Goal: Task Accomplishment & Management: Complete application form

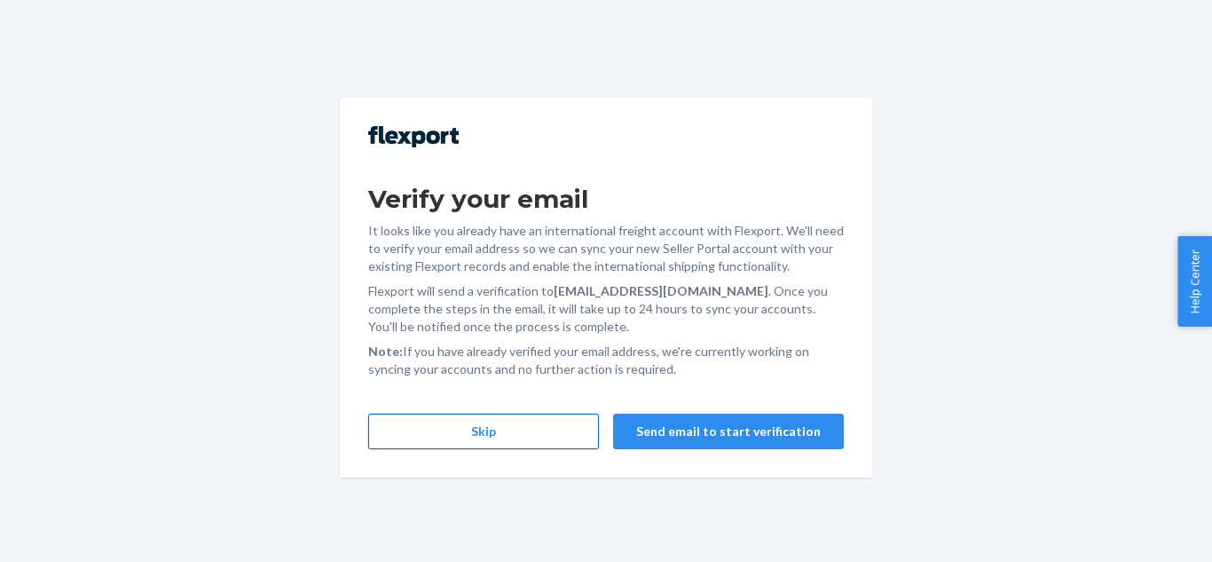
click at [422, 435] on button "Skip" at bounding box center [483, 430] width 231 height 35
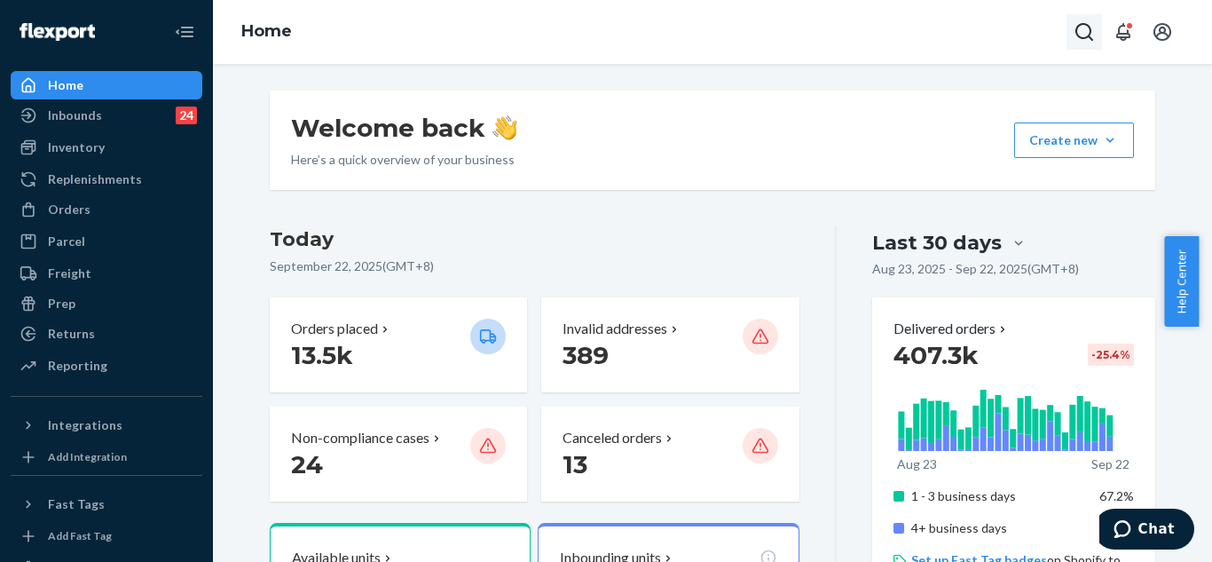
click at [1090, 19] on button "Open Search Box" at bounding box center [1083, 31] width 35 height 35
click at [959, 38] on input "Search Input" at bounding box center [953, 32] width 218 height 18
paste input "255134073"
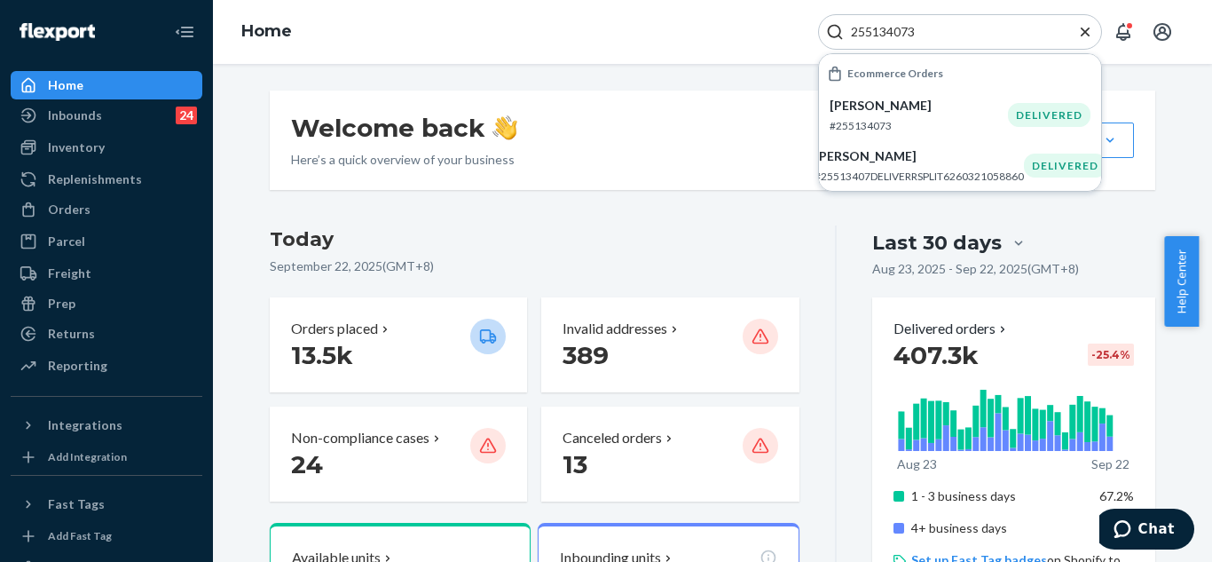
click at [854, 32] on input "255134073" at bounding box center [953, 32] width 218 height 18
click at [852, 30] on input "255134073" at bounding box center [953, 32] width 218 height 18
click at [945, 36] on input "#255134073" at bounding box center [953, 32] width 218 height 18
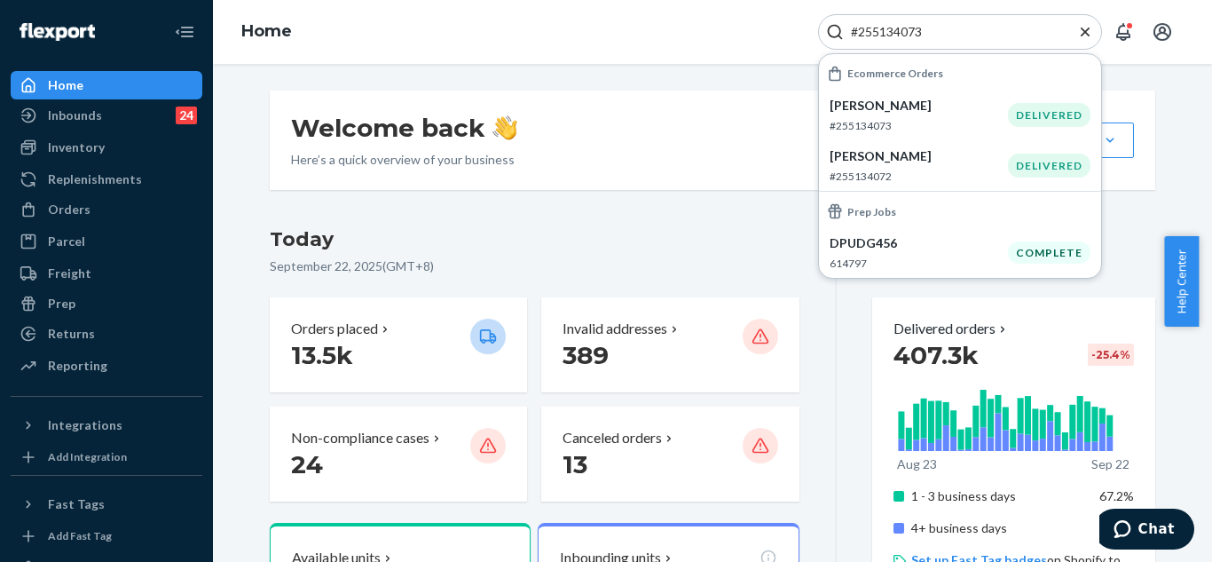
type input "#255134073"
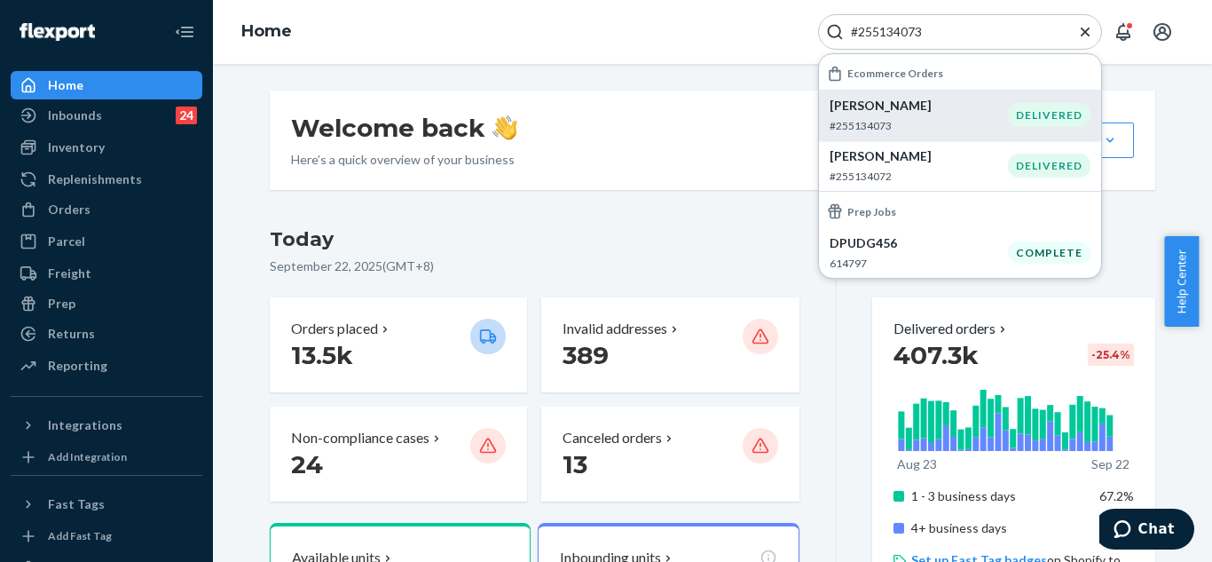
click at [941, 108] on p "NICOLE THORNTON" at bounding box center [919, 106] width 178 height 18
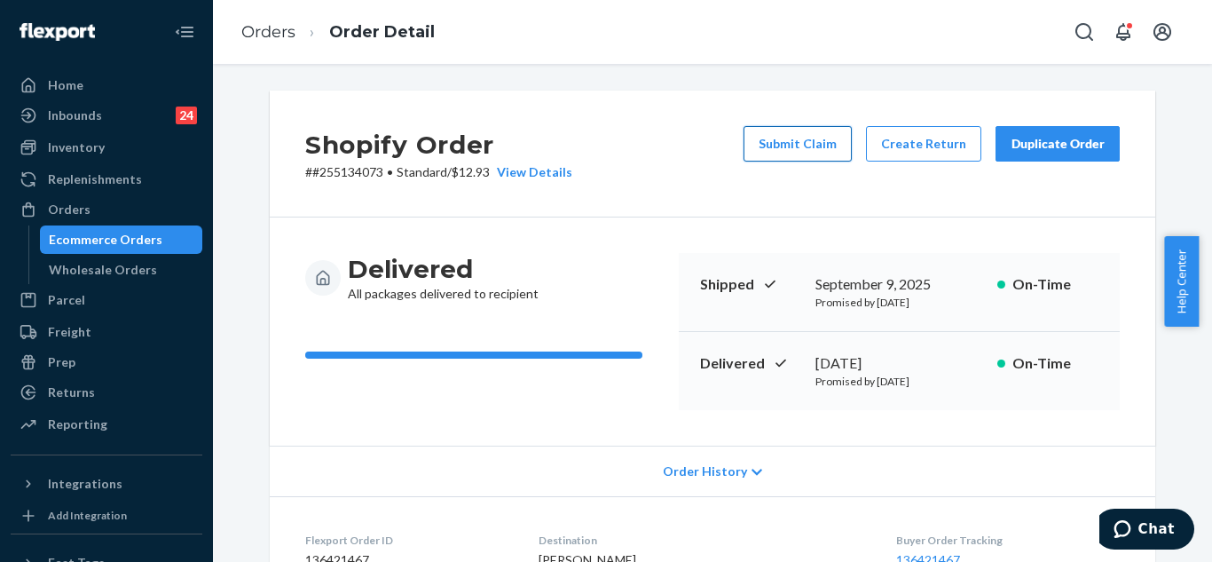
click at [790, 151] on button "Submit Claim" at bounding box center [797, 143] width 108 height 35
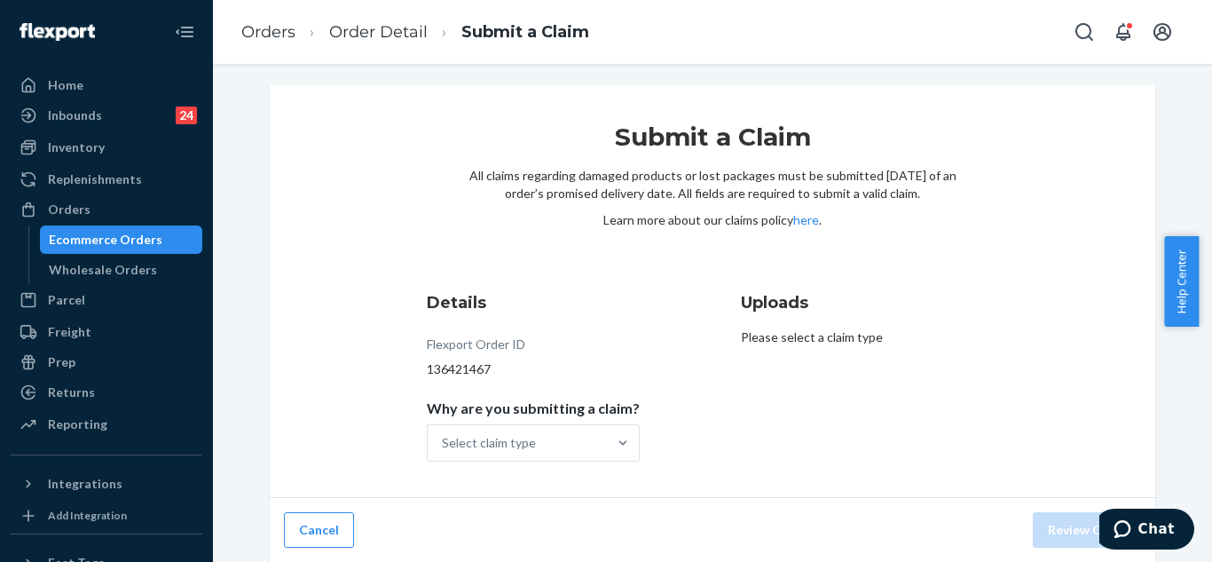
scroll to position [6, 0]
click at [596, 441] on div "Select claim type" at bounding box center [517, 441] width 179 height 35
click at [444, 441] on input "Why are you submitting a claim? Select claim type" at bounding box center [443, 442] width 2 height 18
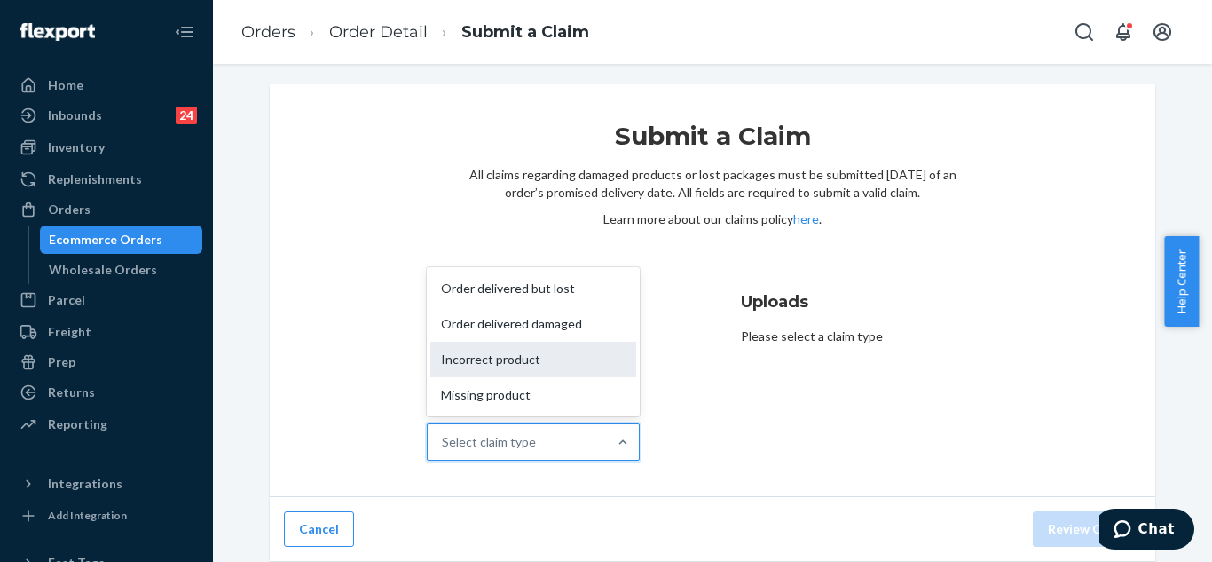
click at [562, 367] on div "Incorrect product" at bounding box center [533, 359] width 206 height 35
click at [444, 433] on input "Why are you submitting a claim? option Incorrect product focused, 3 of 4. 4 res…" at bounding box center [443, 442] width 2 height 18
click at [562, 367] on div "136421467" at bounding box center [533, 368] width 213 height 18
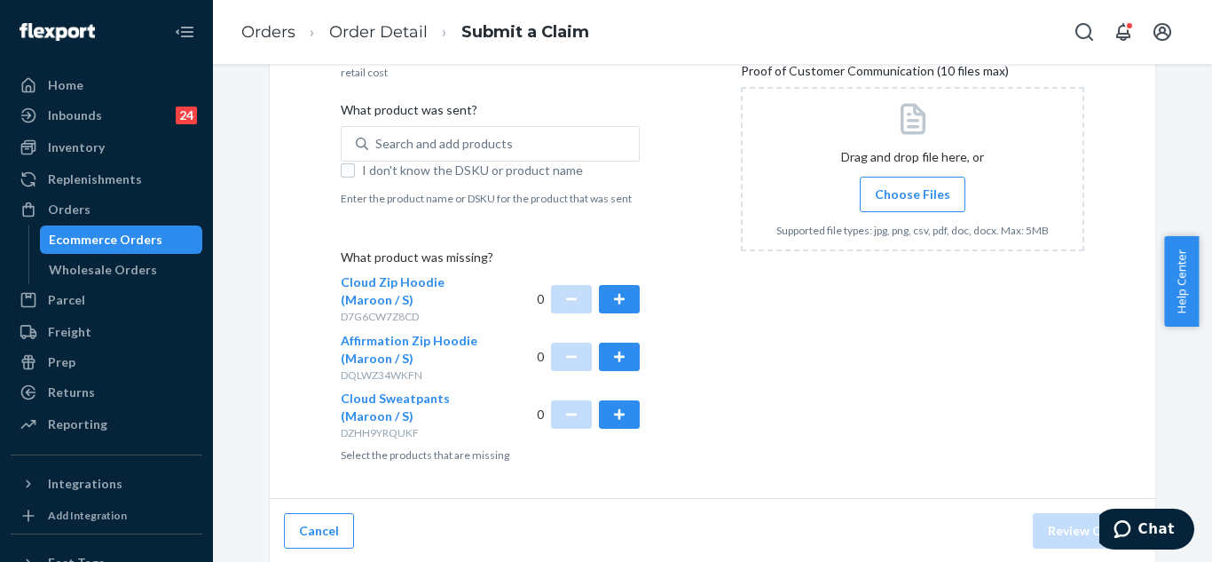
scroll to position [534, 0]
click at [609, 301] on button "button" at bounding box center [619, 297] width 41 height 28
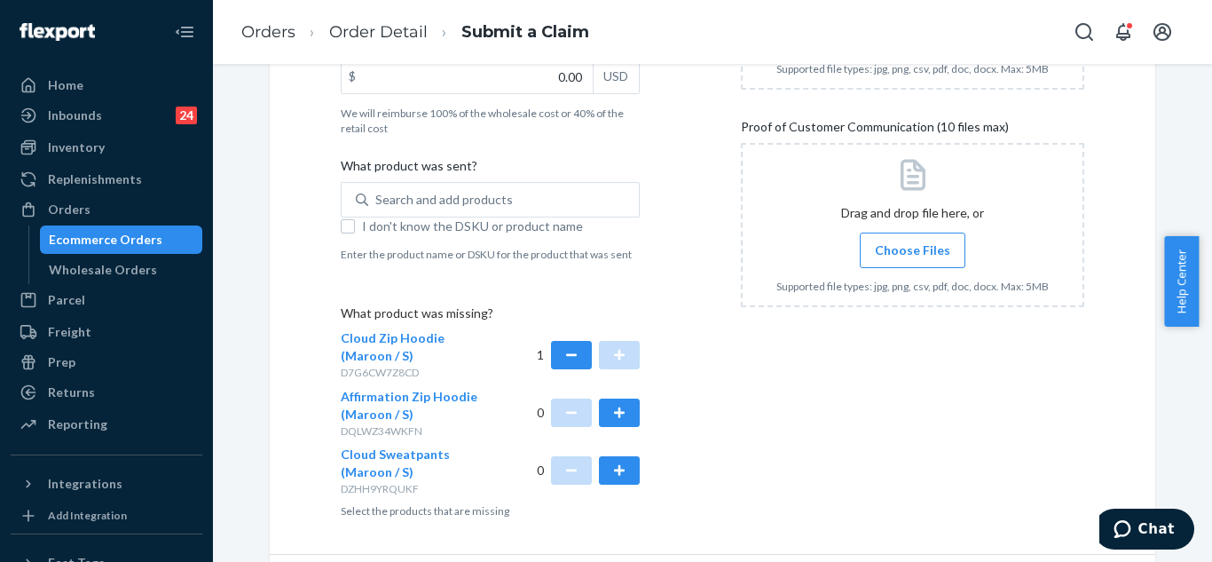
scroll to position [445, 0]
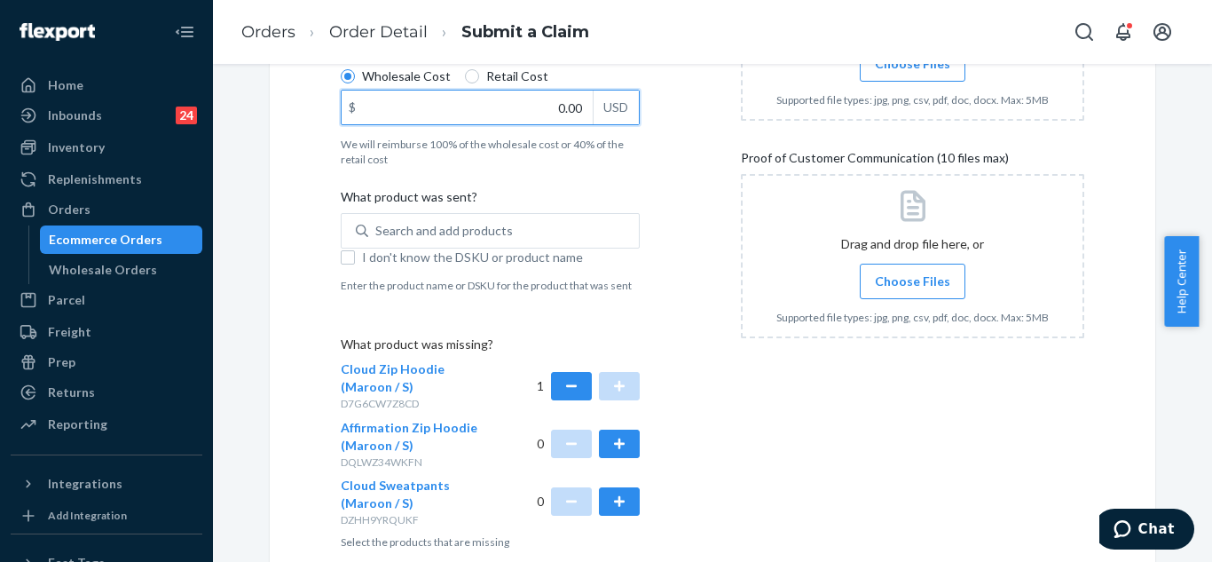
click at [562, 111] on input "0.00" at bounding box center [467, 107] width 251 height 34
type input "60.00"
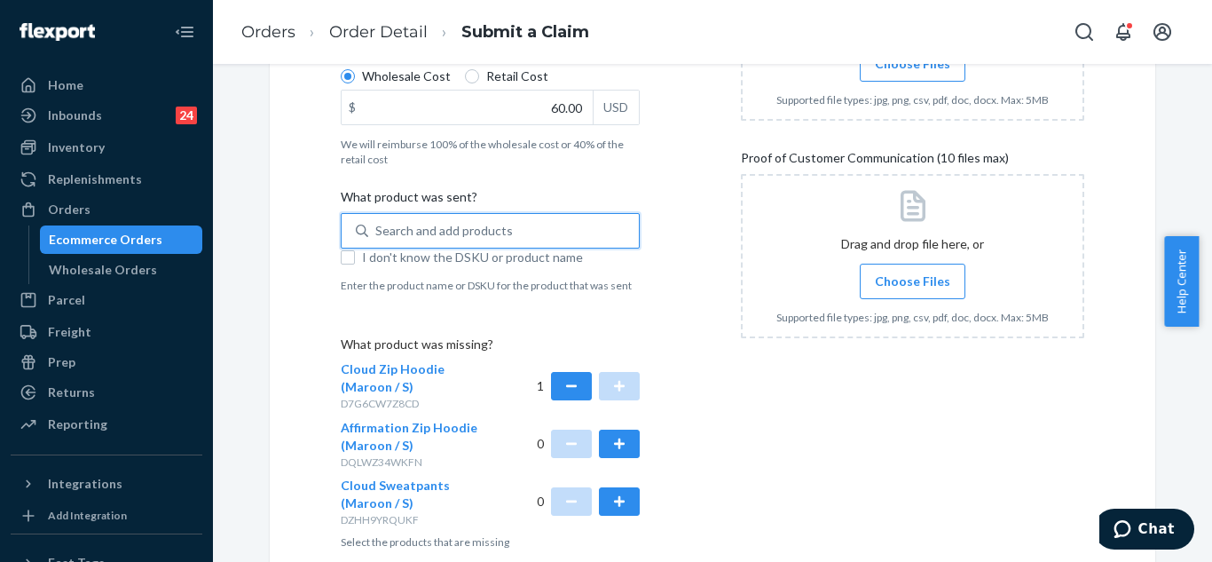
click at [466, 239] on div "Search and add products" at bounding box center [444, 231] width 138 height 18
click at [377, 239] on input "0 results available. Use Up and Down to choose options, press Enter to select t…" at bounding box center [376, 231] width 2 height 18
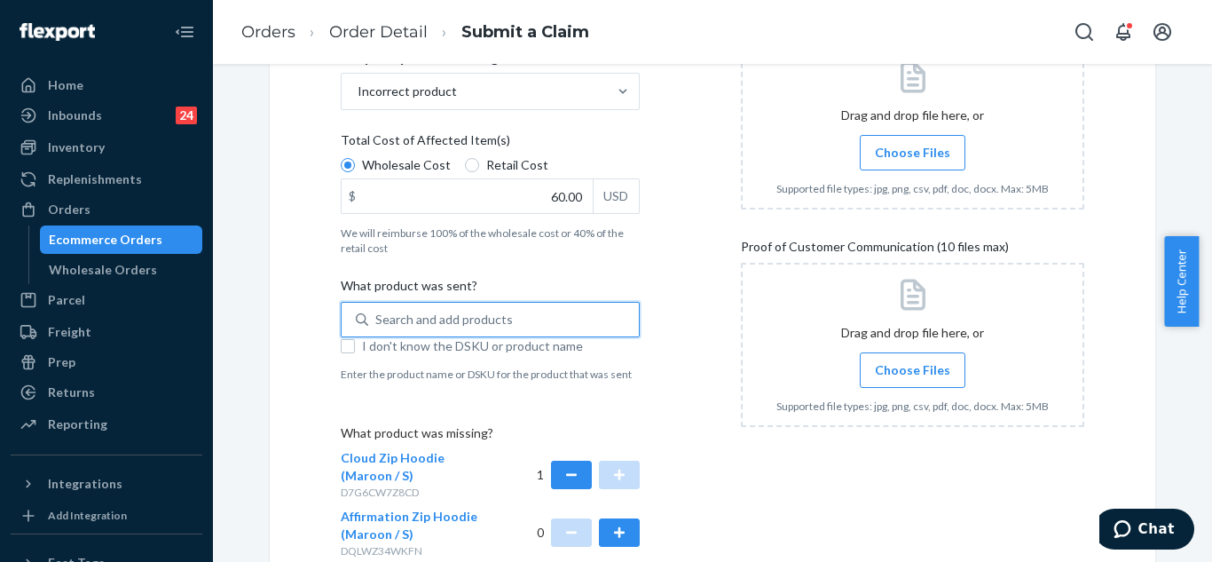
click at [910, 160] on span "Choose Files" at bounding box center [912, 153] width 75 height 18
click at [912, 160] on input "Choose Files" at bounding box center [912, 153] width 1 height 20
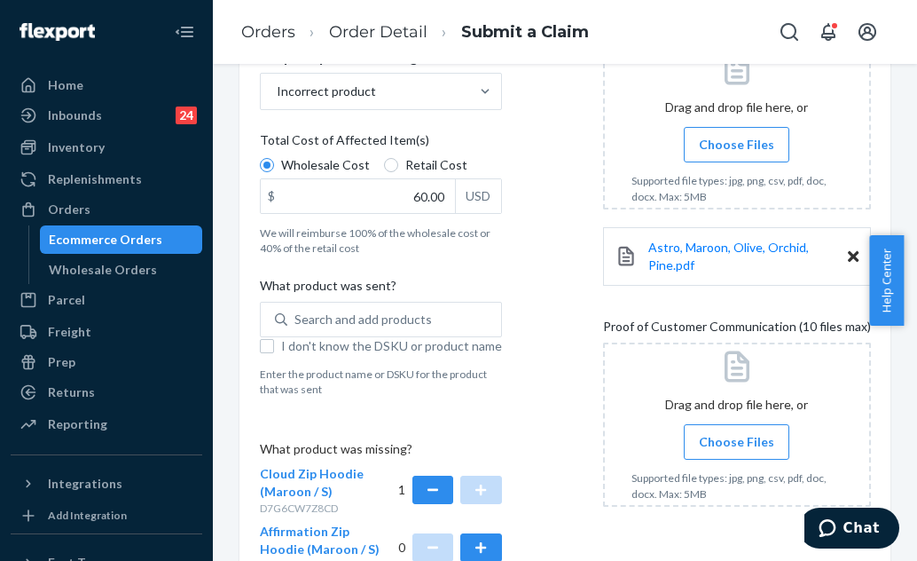
click at [371, 500] on p "D7G6CW7Z8CD" at bounding box center [321, 507] width 122 height 15
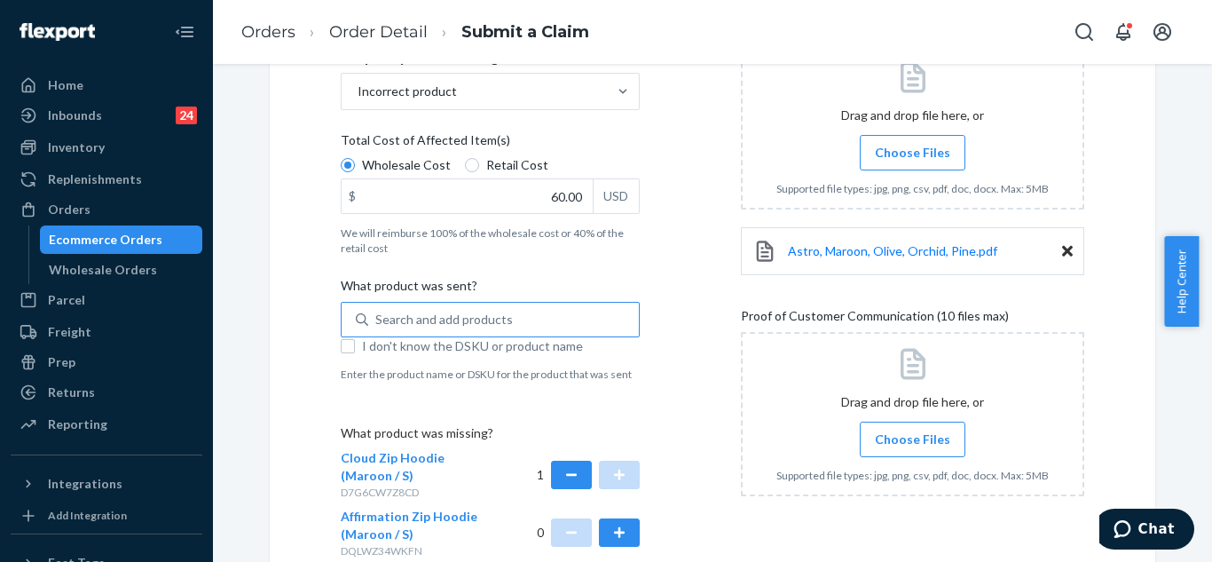
click at [470, 326] on div "Search and add products" at bounding box center [444, 320] width 138 height 18
click at [377, 326] on input "Search and add products" at bounding box center [376, 320] width 2 height 18
paste input "Minimalist Sweatpants Crimson/ S"
type input "Minimalist Sweatpants Crimson/ S"
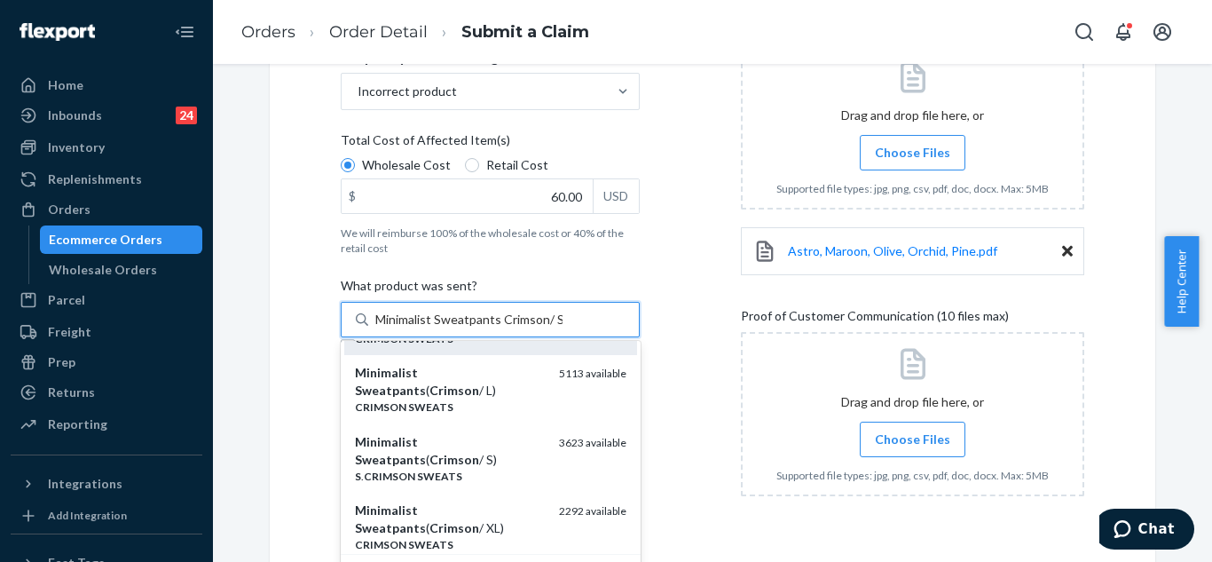
scroll to position [89, 0]
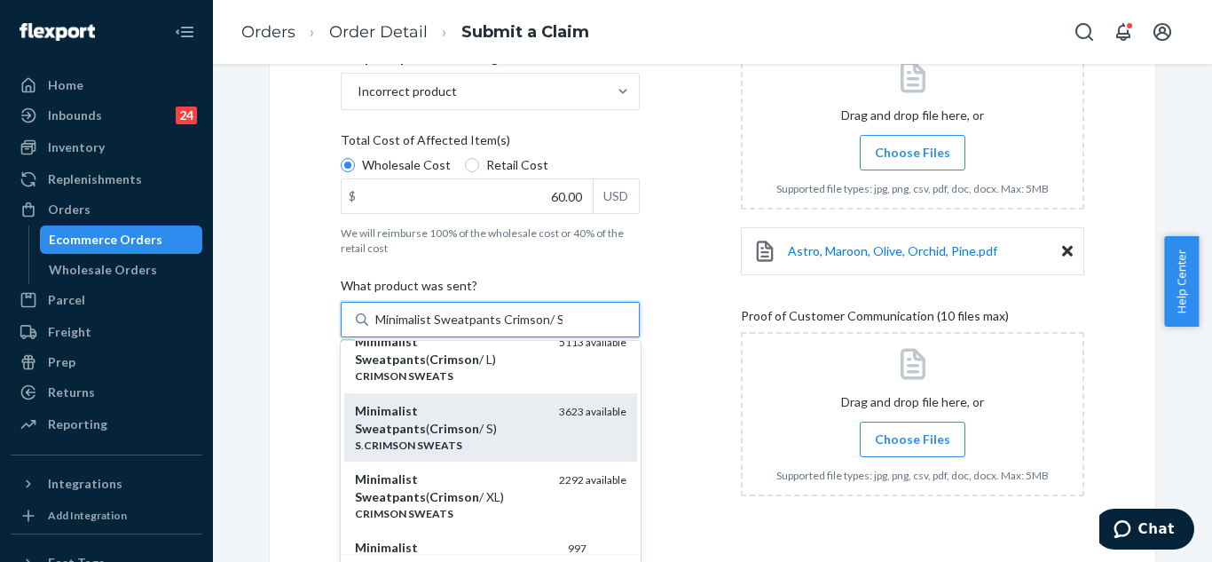
click at [416, 429] on div "Minimalist Sweatpants ( Crimson / S)" at bounding box center [450, 419] width 190 height 35
click at [416, 328] on input "Minimalist Sweatpants Crimson/ S" at bounding box center [468, 320] width 187 height 18
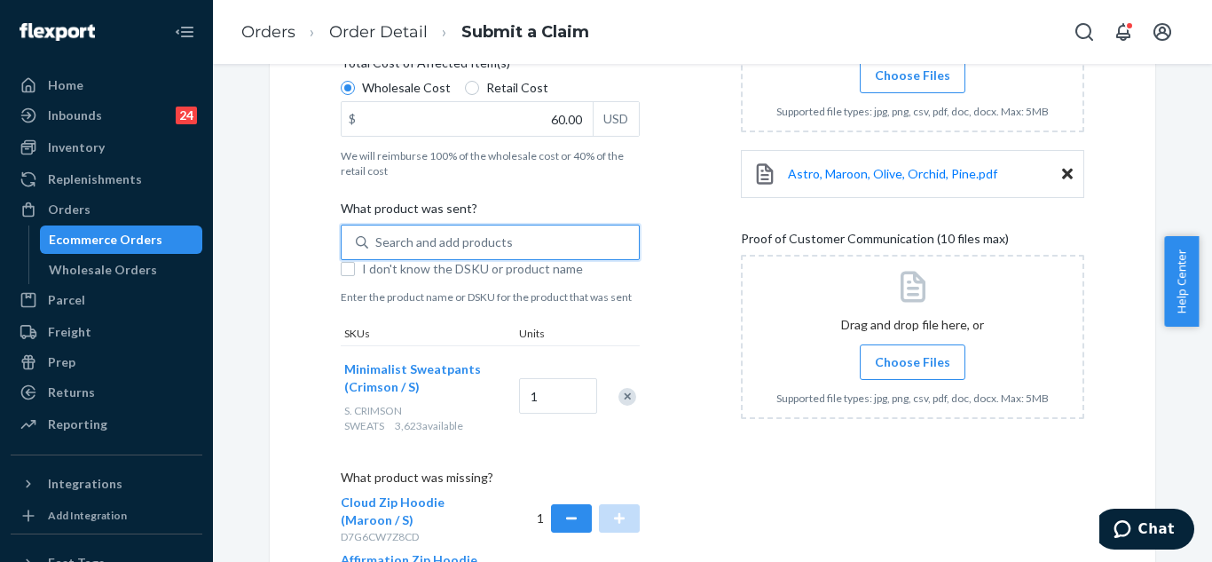
scroll to position [534, 0]
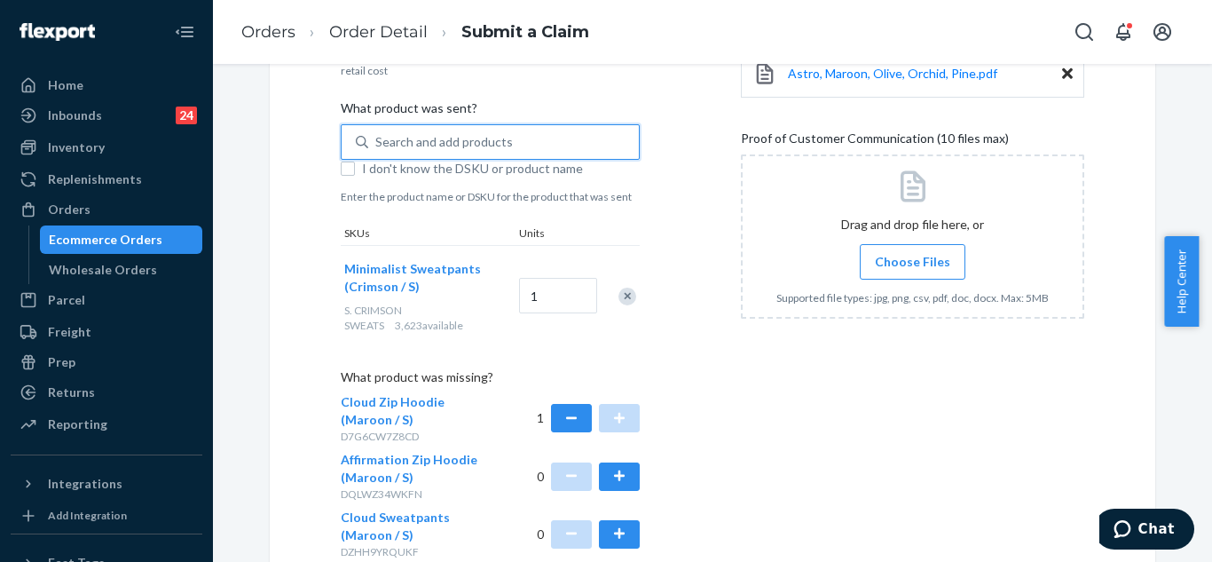
click at [905, 247] on label "Choose Files" at bounding box center [913, 261] width 106 height 35
click at [912, 252] on input "Choose Files" at bounding box center [912, 262] width 1 height 20
click at [628, 516] on div "0" at bounding box center [589, 533] width 104 height 51
click at [908, 248] on label "Choose Files" at bounding box center [913, 261] width 106 height 35
click at [912, 252] on input "Choose Files" at bounding box center [912, 262] width 1 height 20
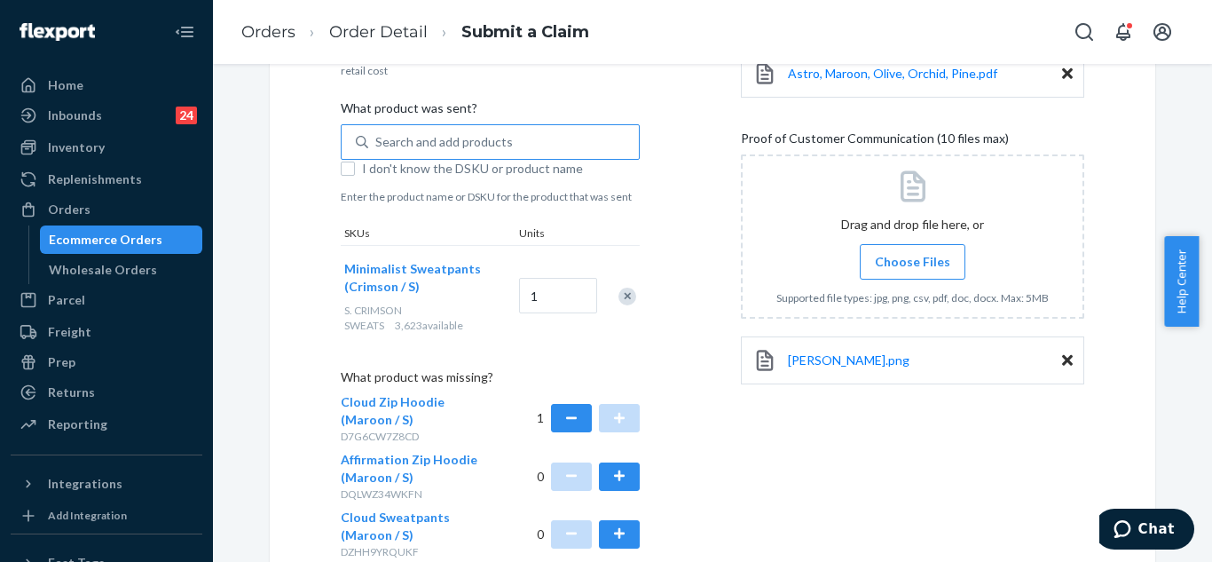
click at [924, 255] on span "Choose Files" at bounding box center [912, 262] width 75 height 18
click at [913, 255] on input "Choose Files" at bounding box center [912, 262] width 1 height 20
click at [908, 268] on span "Choose Files" at bounding box center [912, 262] width 75 height 18
click at [912, 268] on input "Choose Files" at bounding box center [912, 262] width 1 height 20
click at [917, 253] on span "Choose Files" at bounding box center [912, 262] width 75 height 18
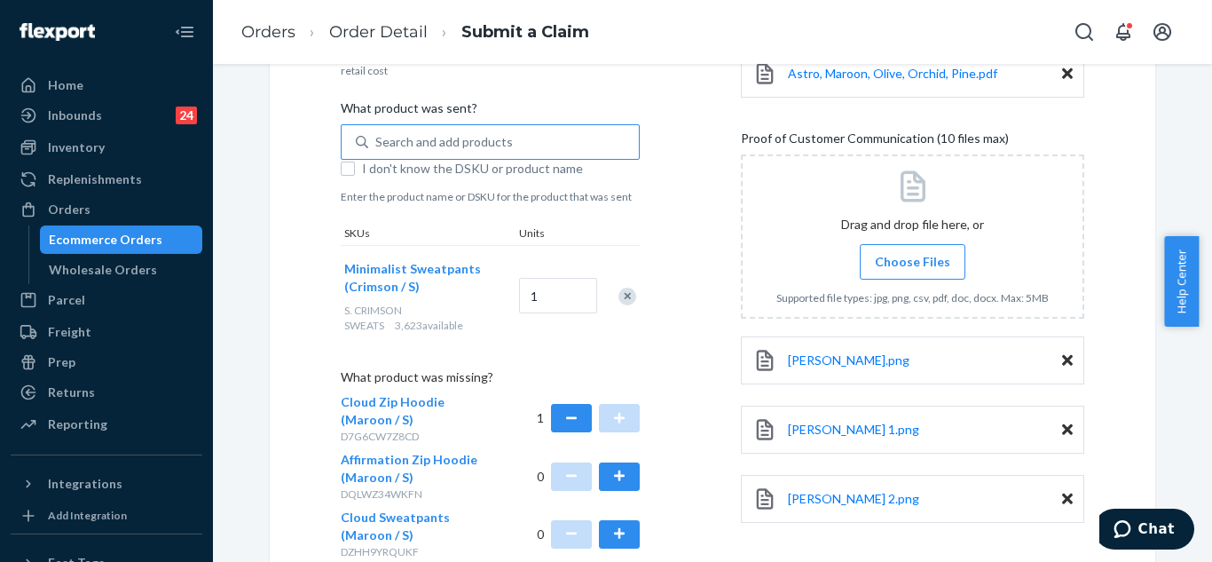
click at [913, 252] on input "Choose Files" at bounding box center [912, 262] width 1 height 20
click at [929, 264] on span "Choose Files" at bounding box center [912, 262] width 75 height 18
click at [913, 264] on input "Choose Files" at bounding box center [912, 262] width 1 height 20
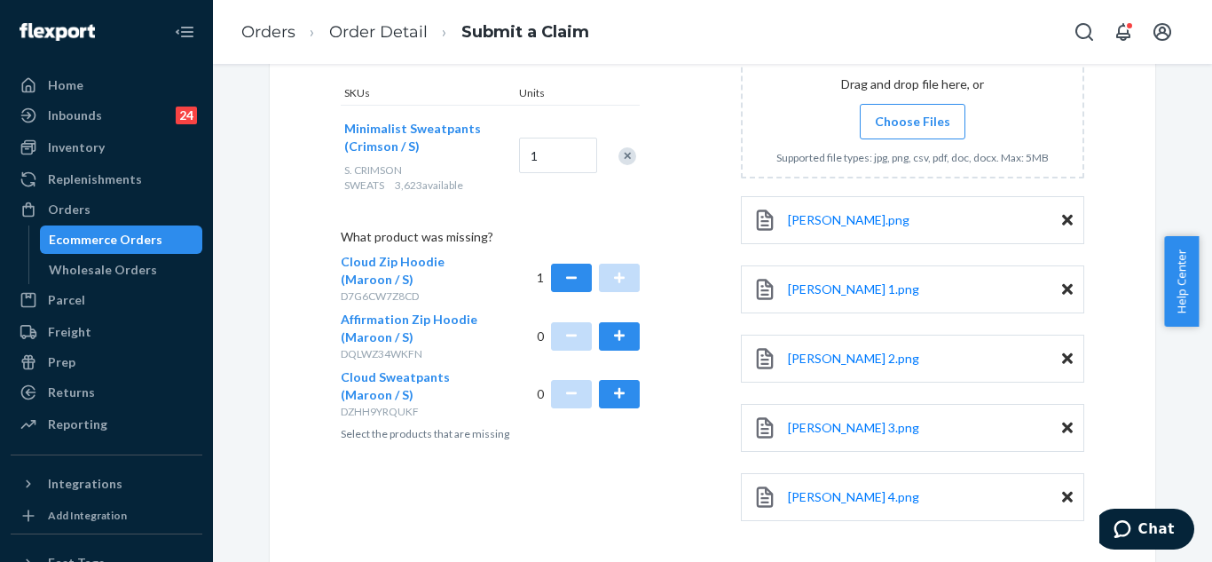
scroll to position [752, 0]
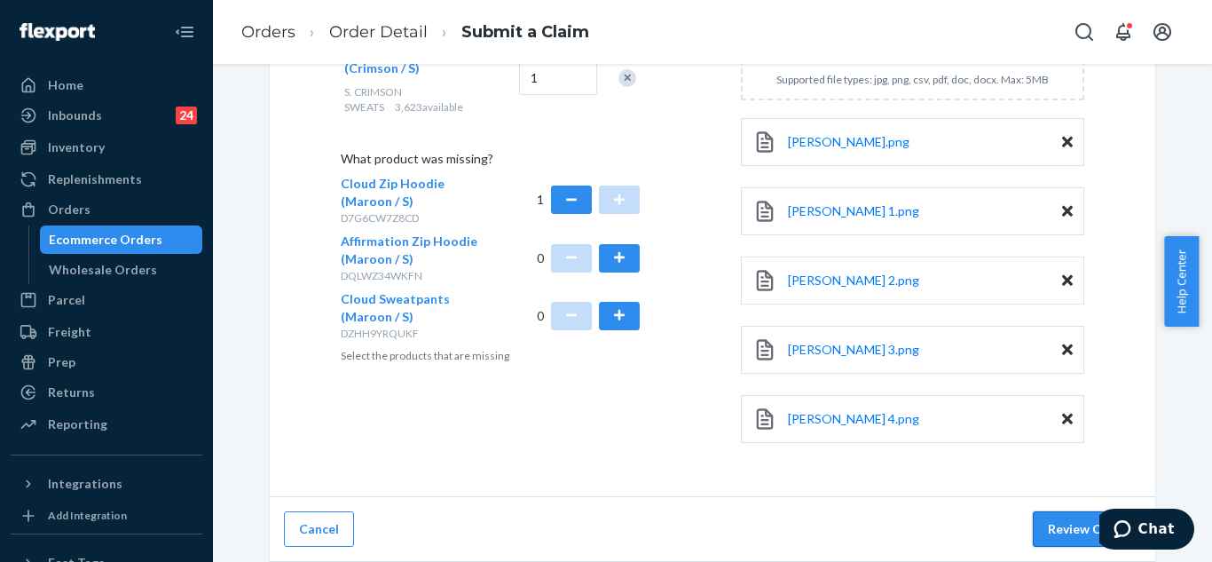
click at [1068, 512] on button "Review Claim" at bounding box center [1087, 528] width 108 height 35
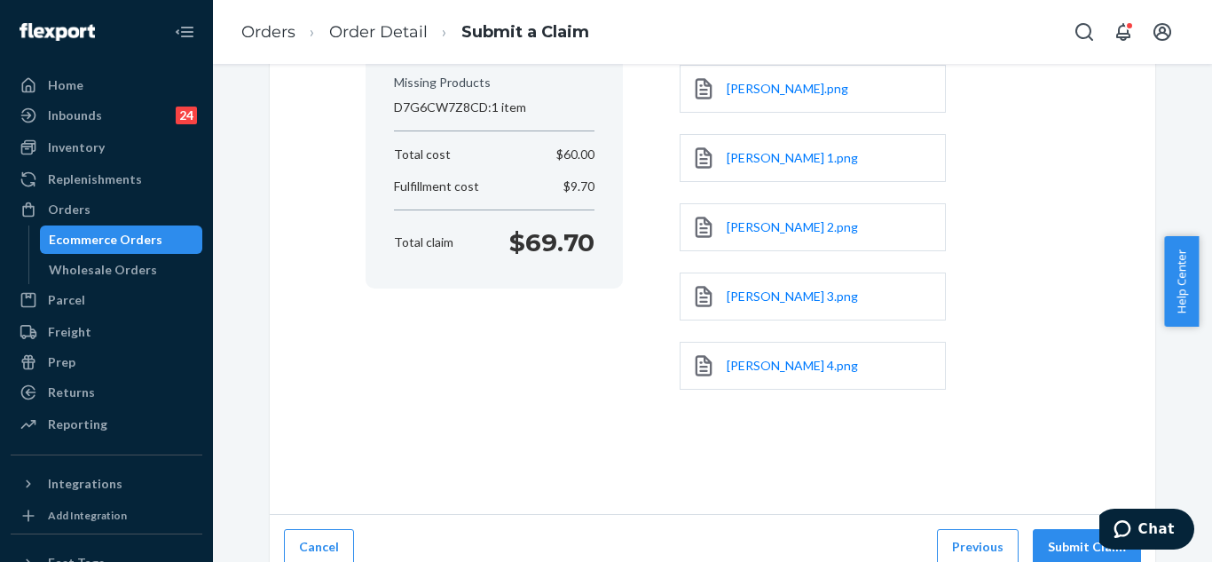
scroll to position [381, 0]
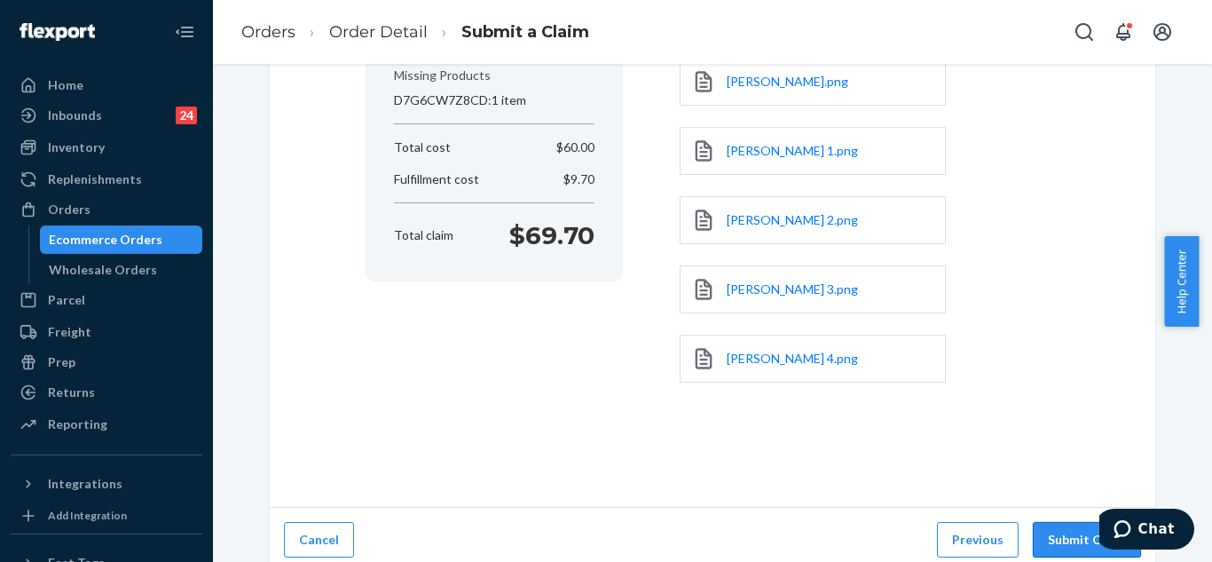
click at [1052, 527] on button "Submit Claim" at bounding box center [1087, 539] width 108 height 35
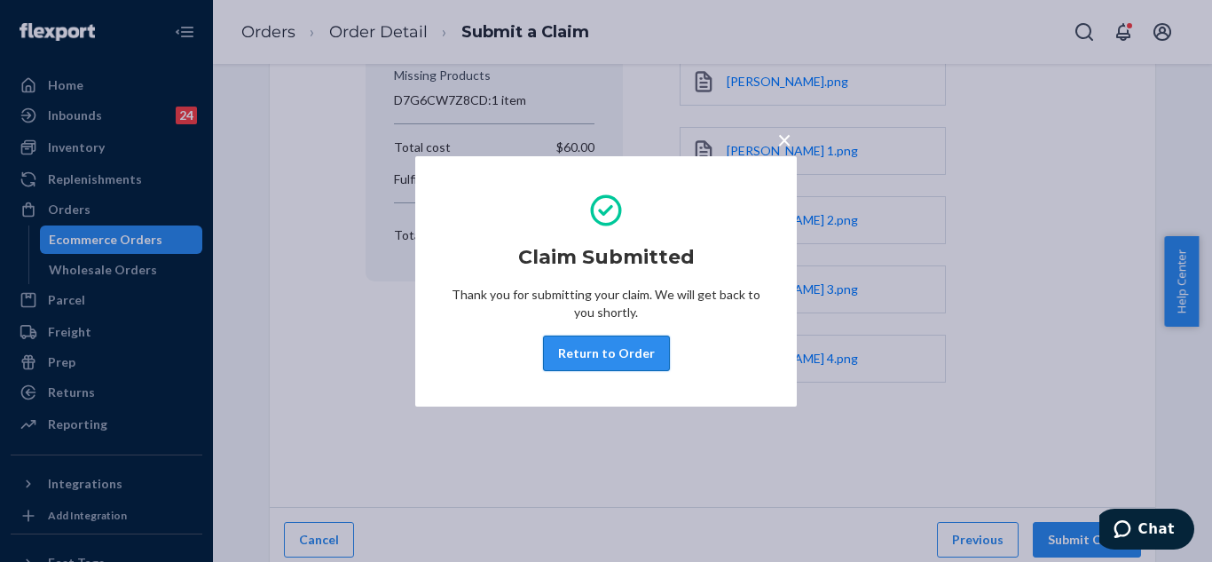
click at [610, 345] on button "Return to Order" at bounding box center [606, 352] width 127 height 35
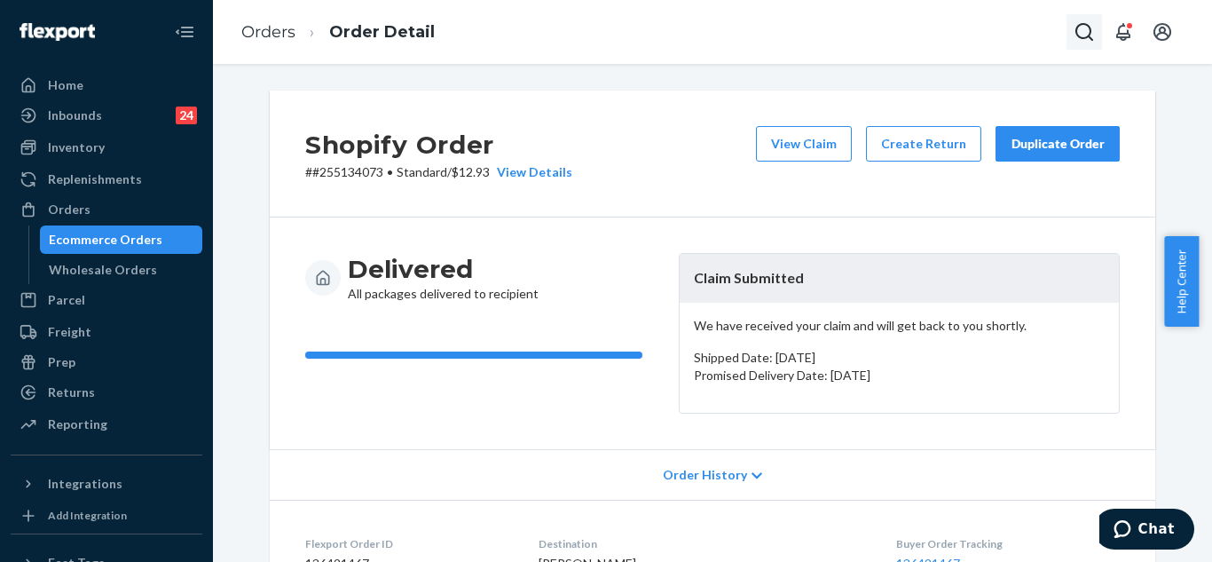
click at [1071, 29] on button "Open Search Box" at bounding box center [1083, 31] width 35 height 35
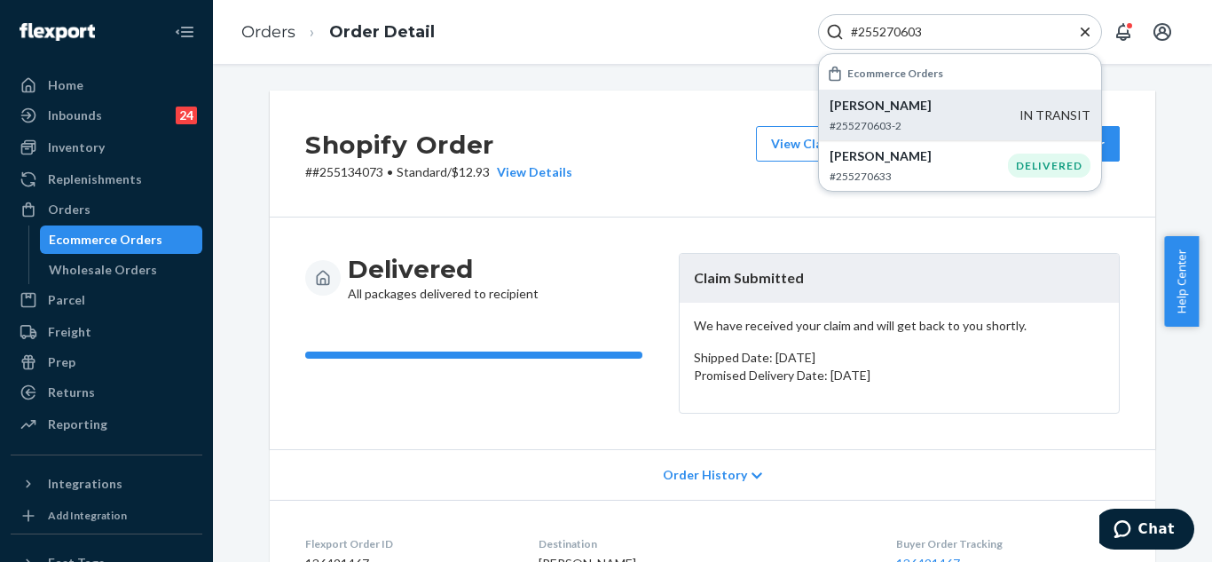
type input "#255270603"
click at [903, 116] on div "Gloria Collini #255270603-2" at bounding box center [925, 115] width 190 height 36
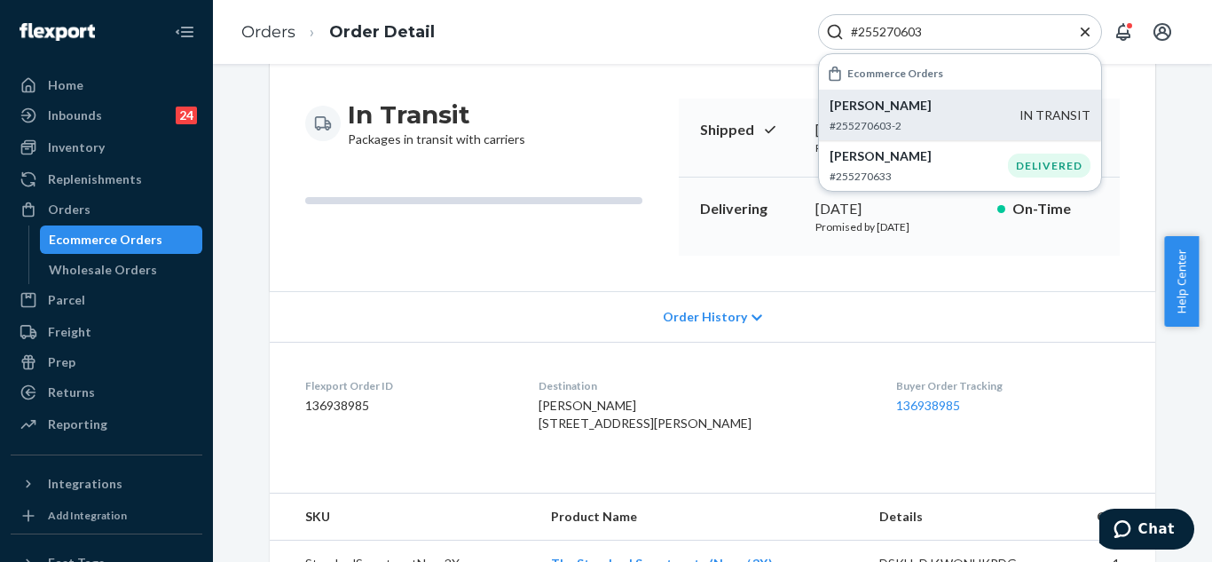
scroll to position [266, 0]
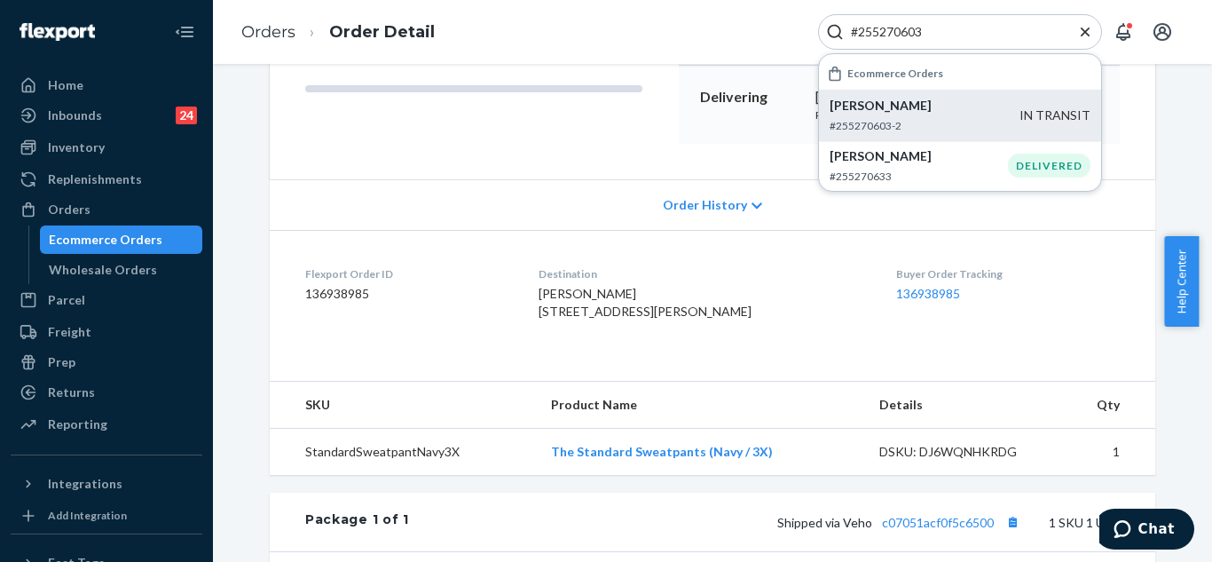
click at [719, 208] on span "Order History" at bounding box center [705, 205] width 84 height 18
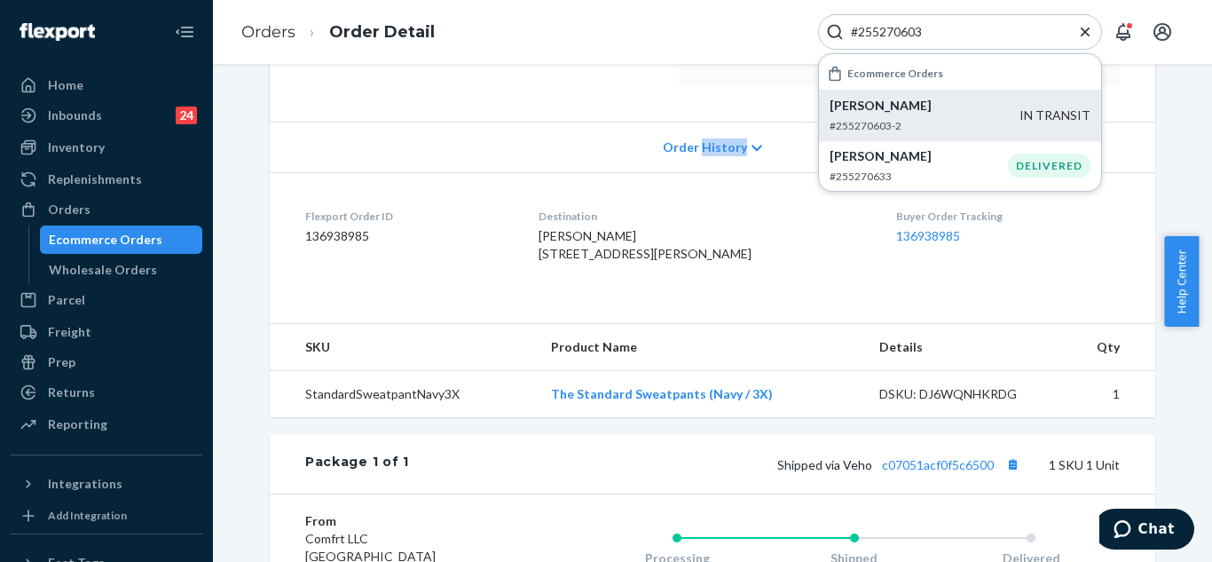
scroll to position [355, 0]
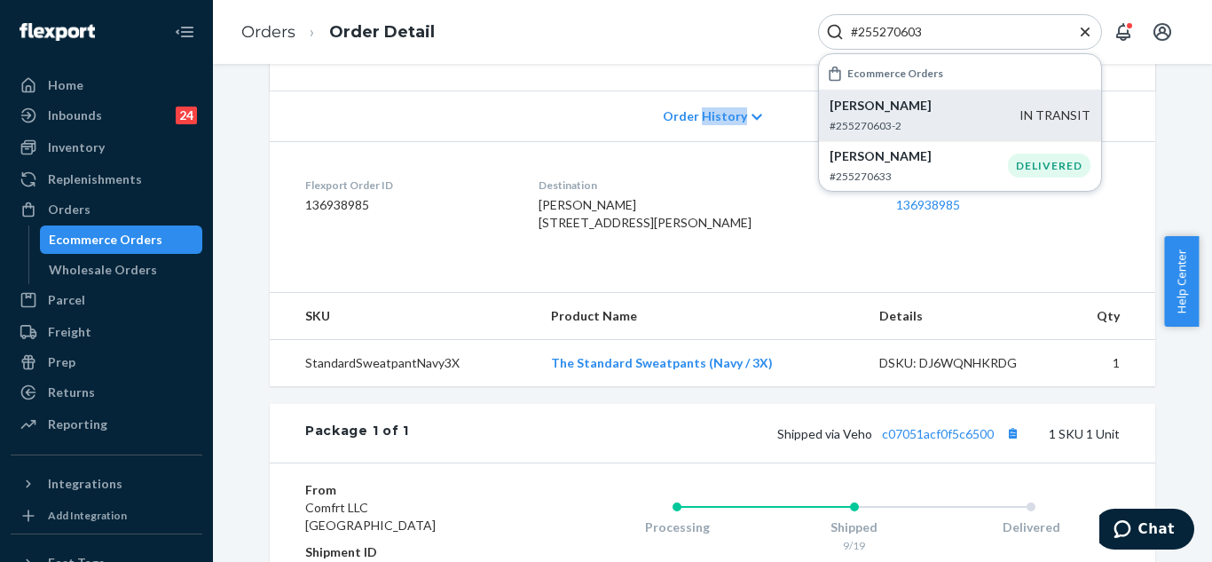
click at [751, 111] on icon at bounding box center [756, 117] width 11 height 12
click at [712, 116] on span "Order History" at bounding box center [705, 116] width 84 height 18
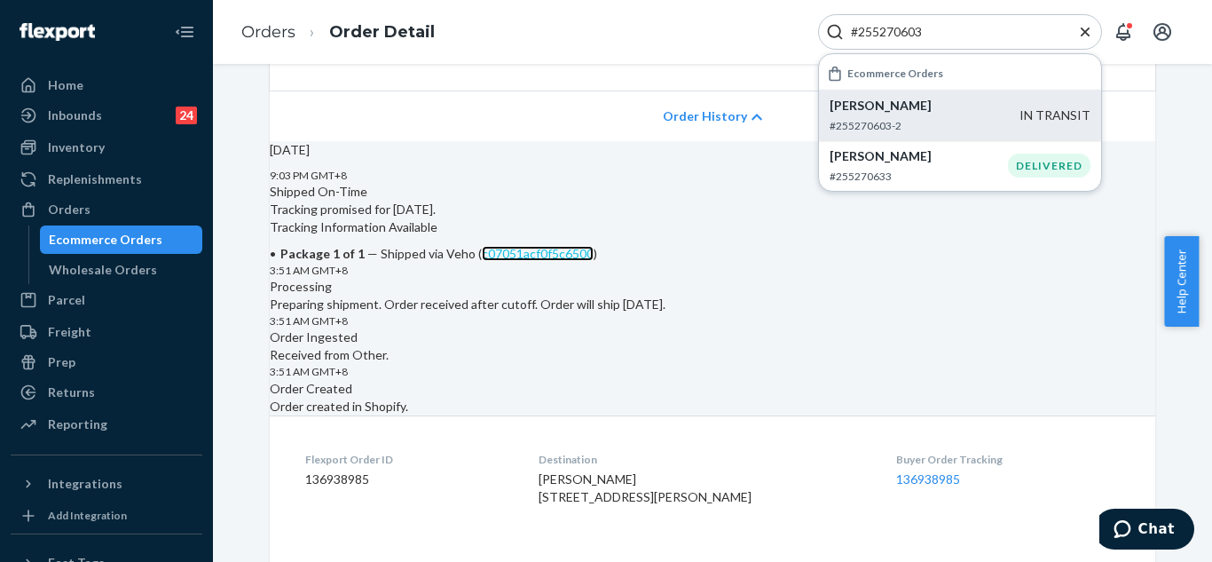
click at [594, 261] on link "c07051acf0f5c6500" at bounding box center [538, 253] width 112 height 15
